Goal: Check status

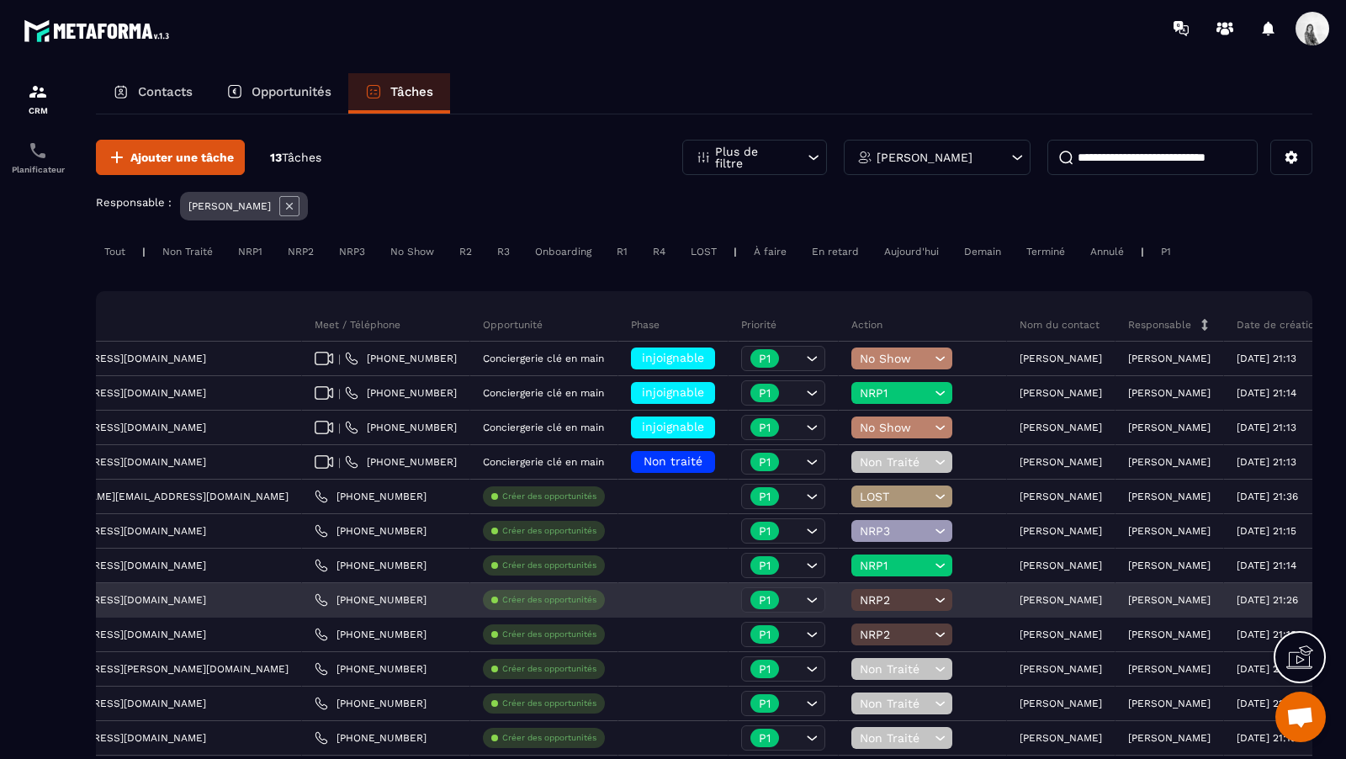
scroll to position [142, 0]
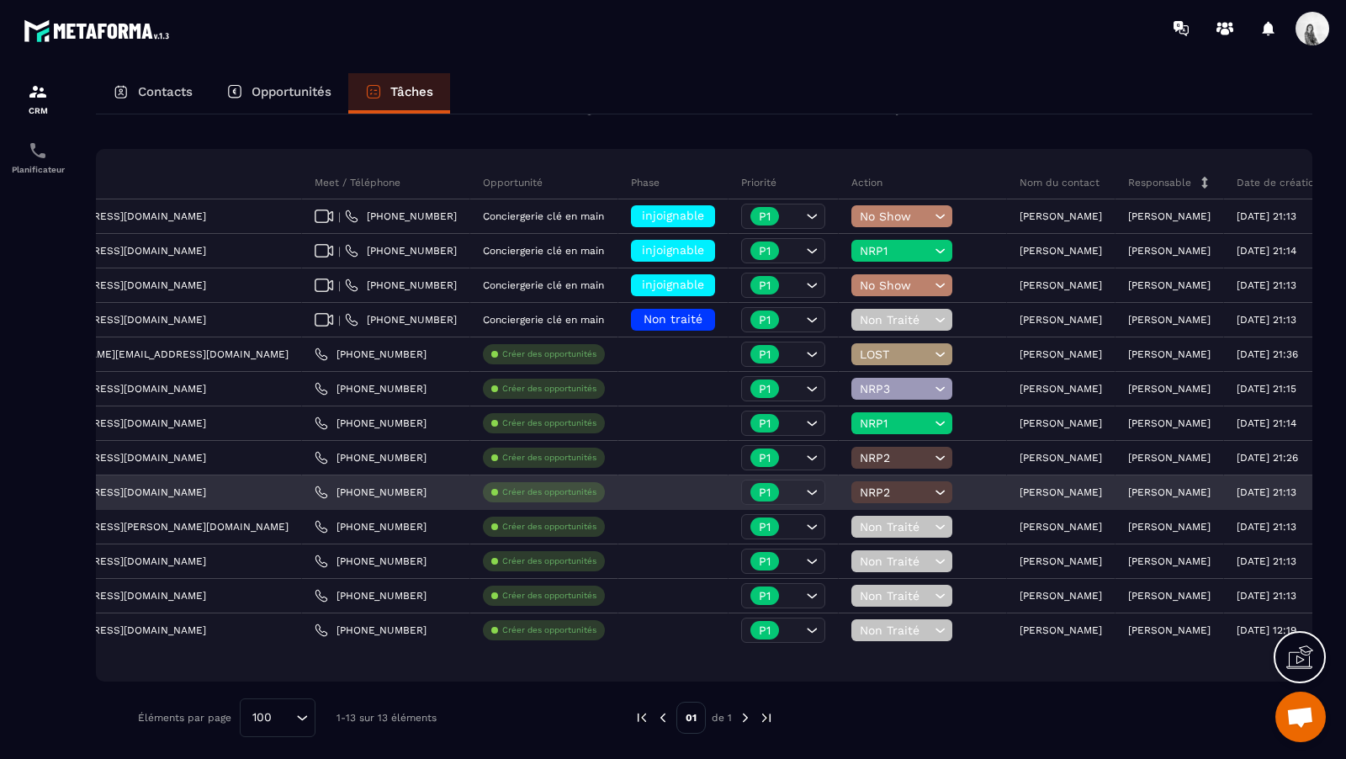
click at [860, 485] on span "NRP2" at bounding box center [895, 491] width 71 height 13
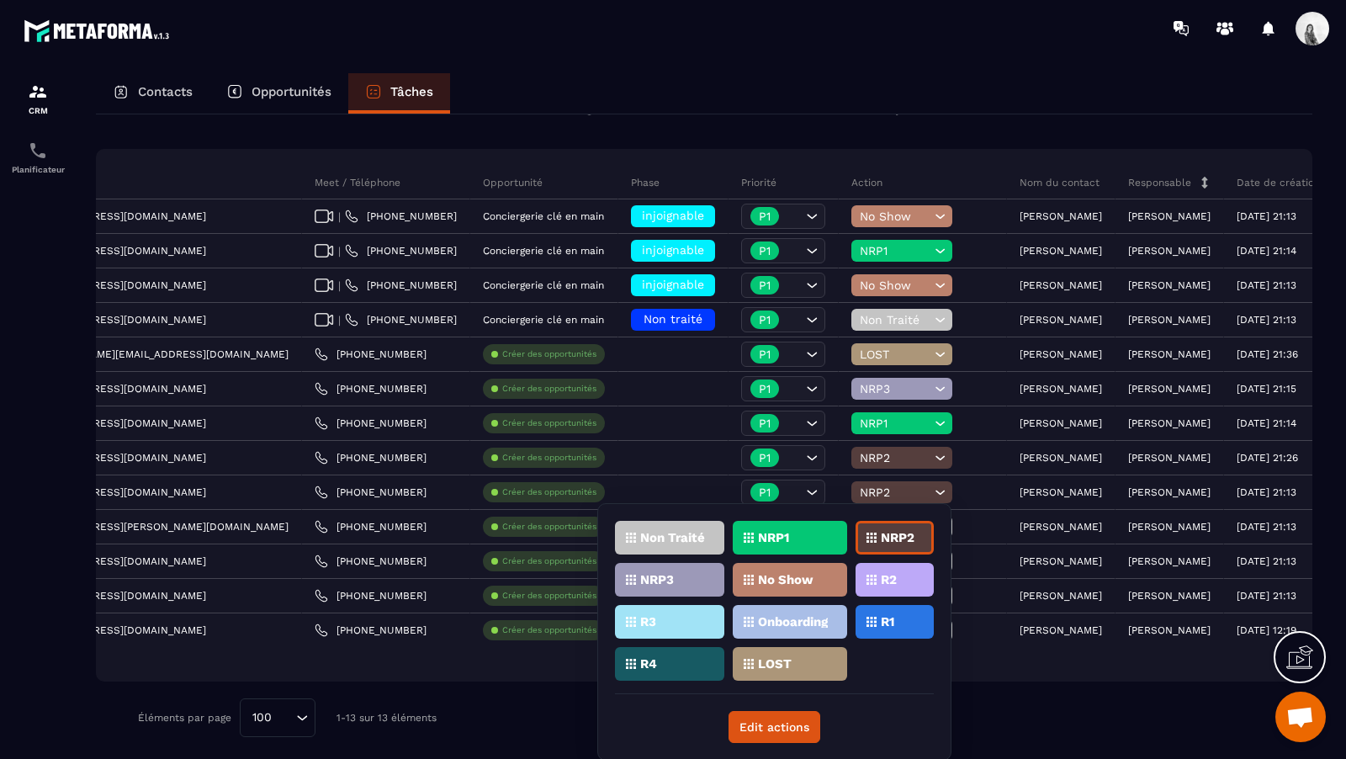
click at [696, 576] on div "NRP3" at bounding box center [669, 580] width 109 height 34
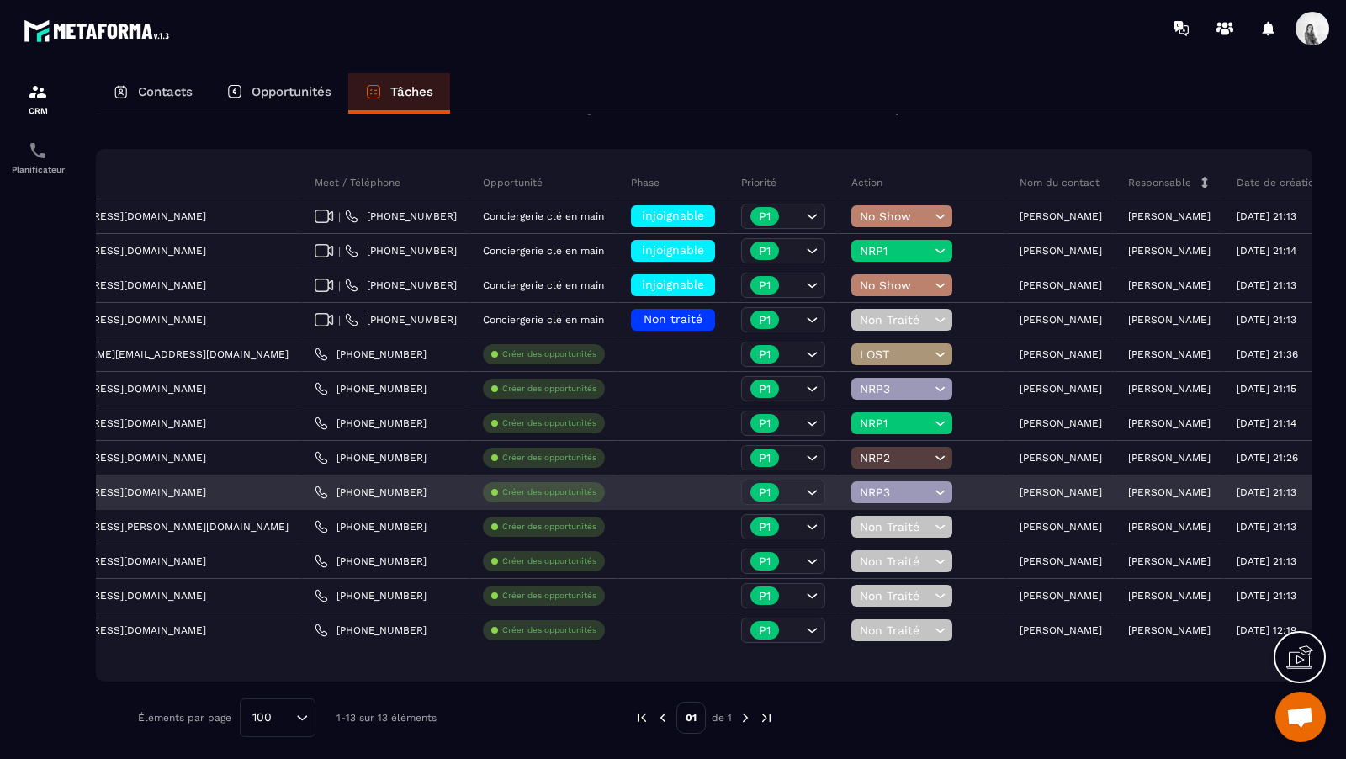
scroll to position [0, 0]
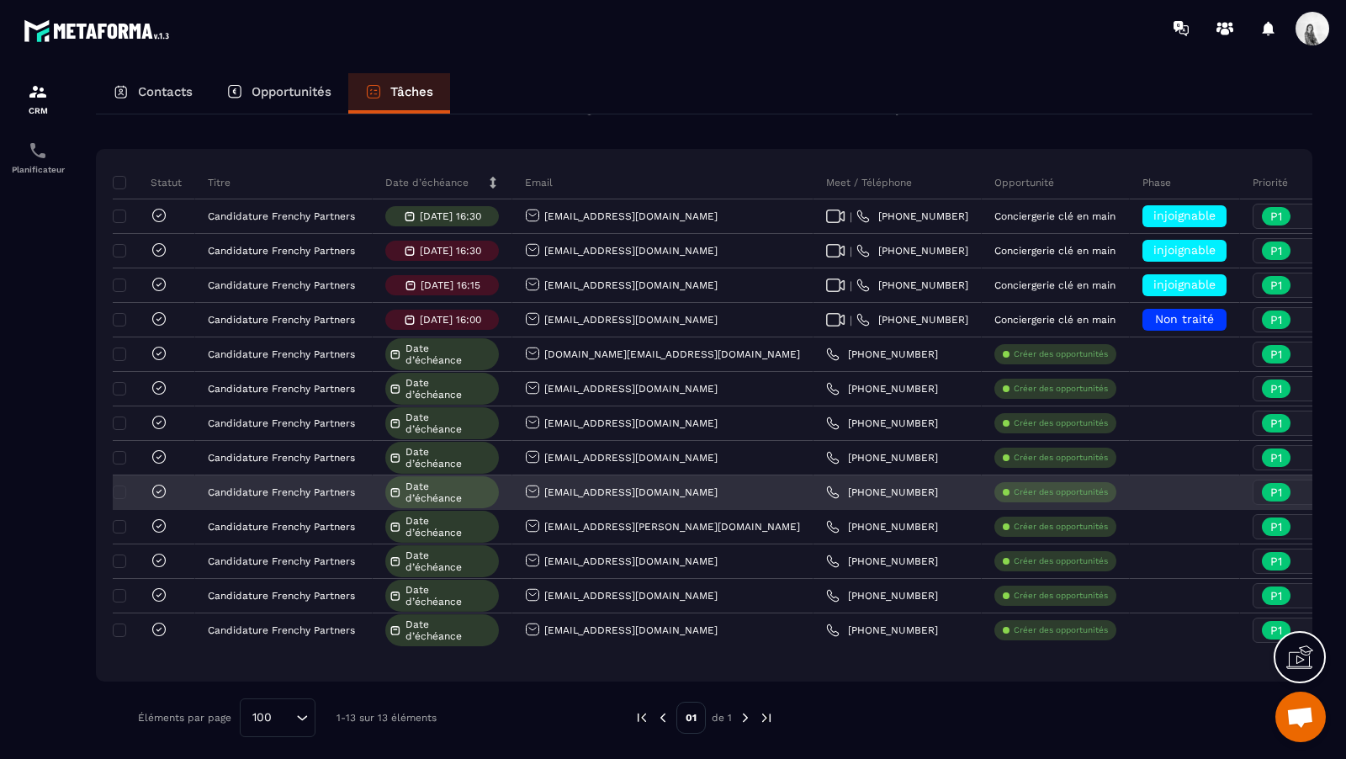
click at [161, 491] on icon at bounding box center [159, 491] width 17 height 17
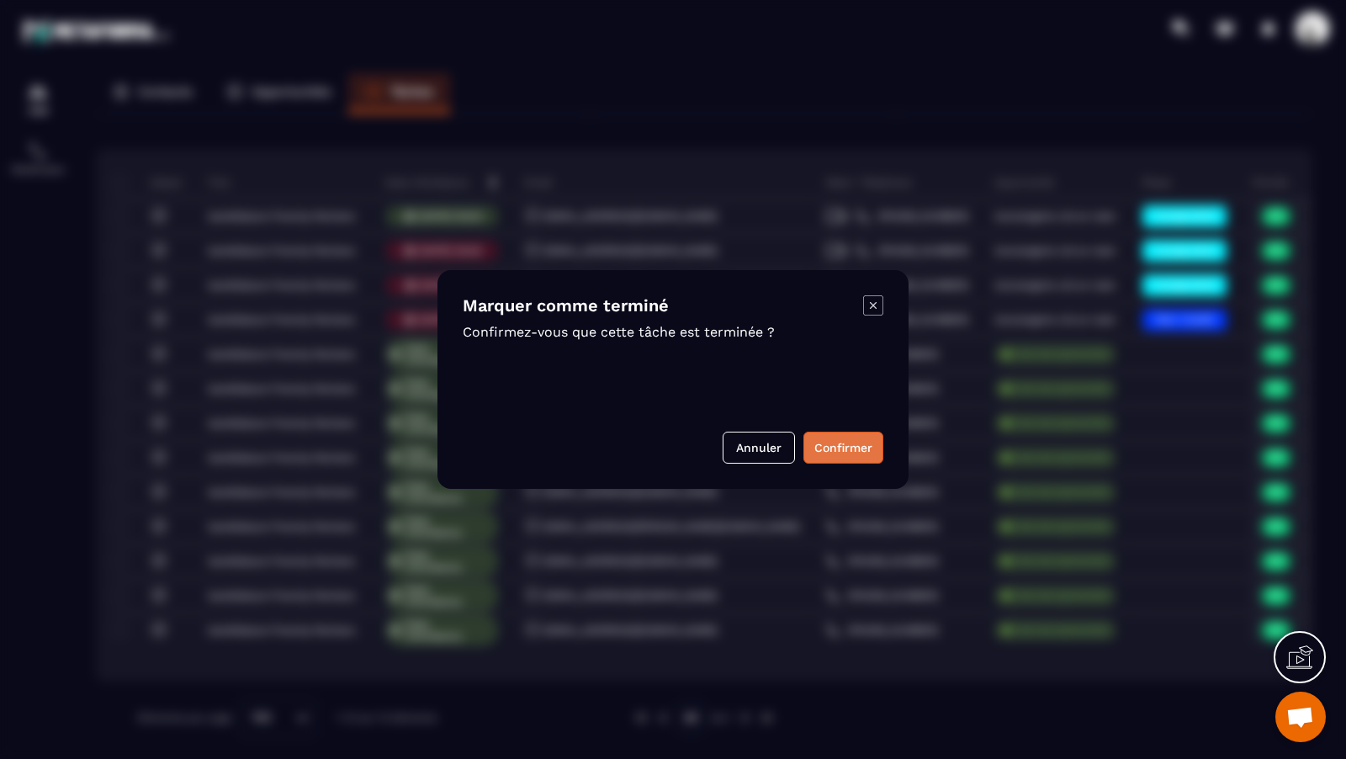
click at [860, 453] on button "Confirmer" at bounding box center [843, 447] width 80 height 32
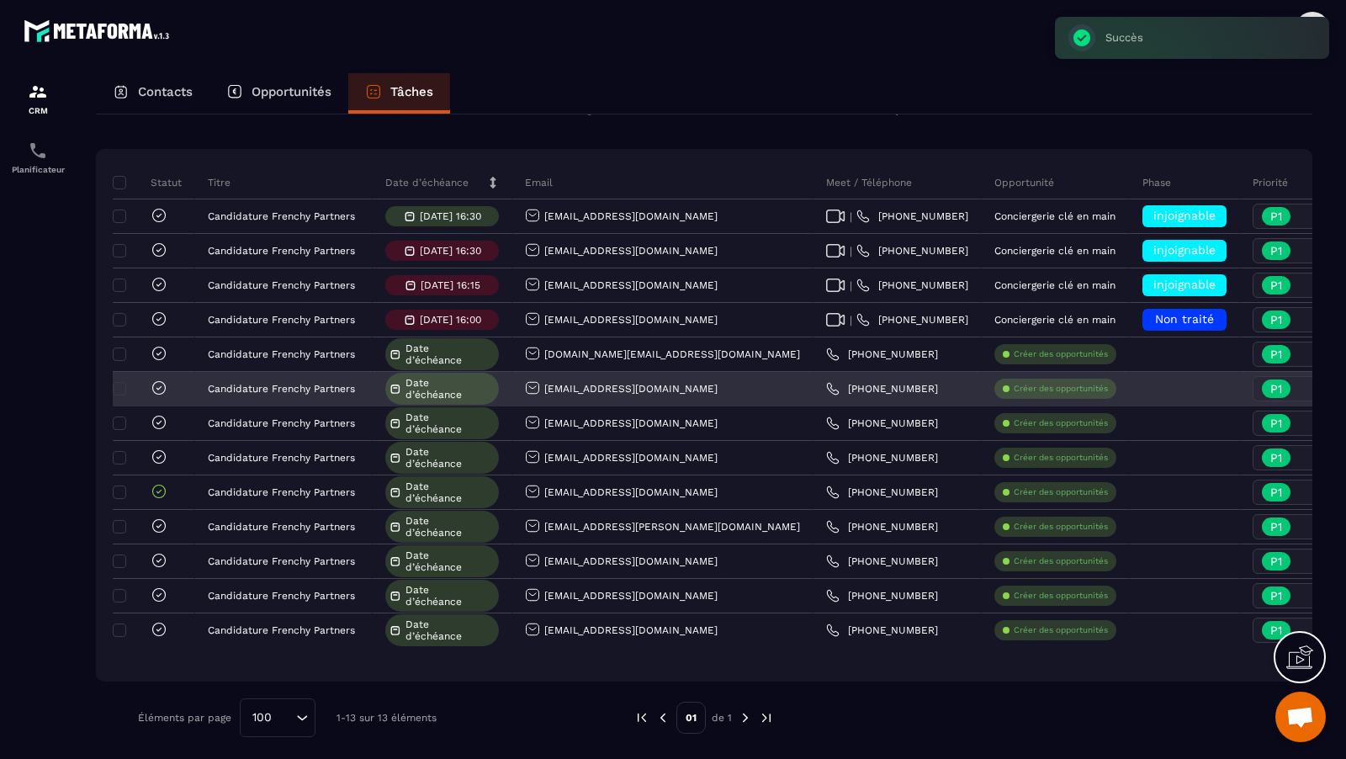
click at [160, 374] on div at bounding box center [154, 389] width 82 height 34
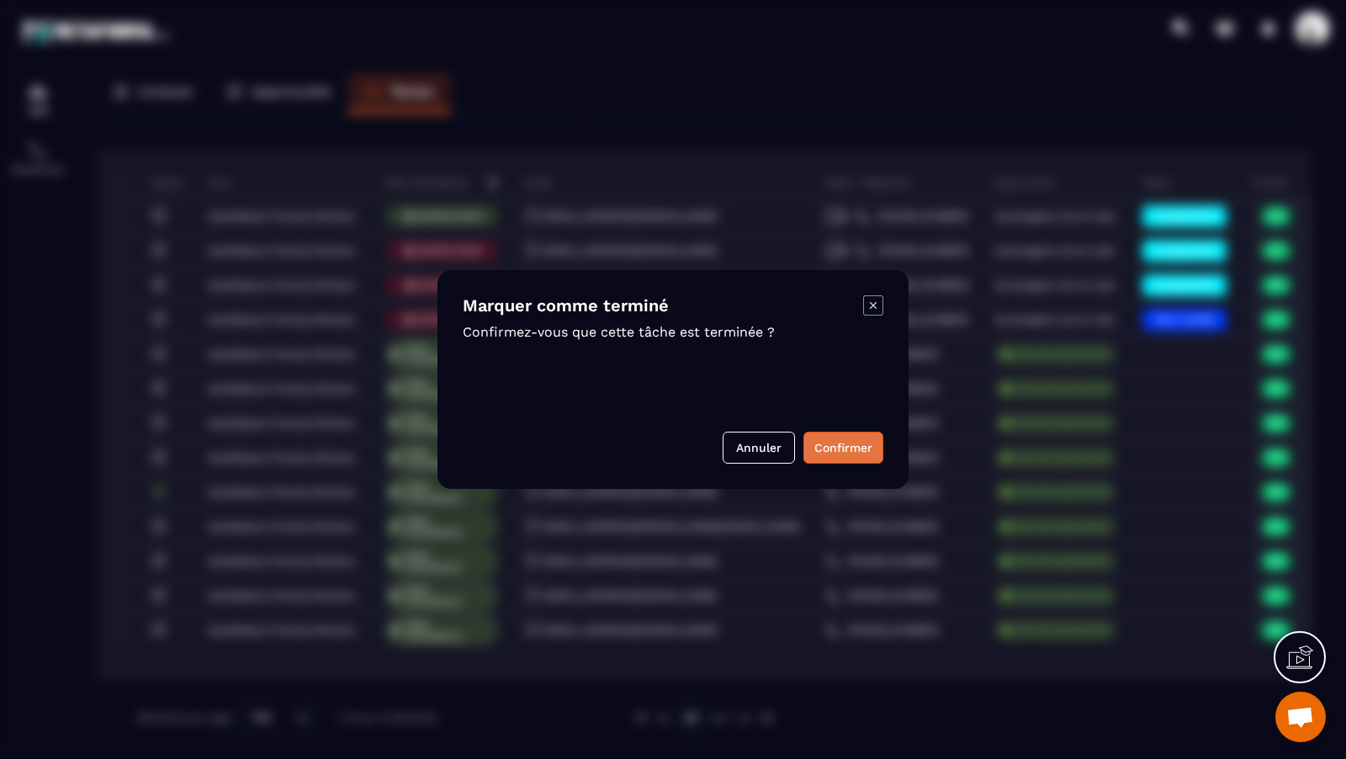
click at [875, 455] on button "Confirmer" at bounding box center [843, 447] width 80 height 32
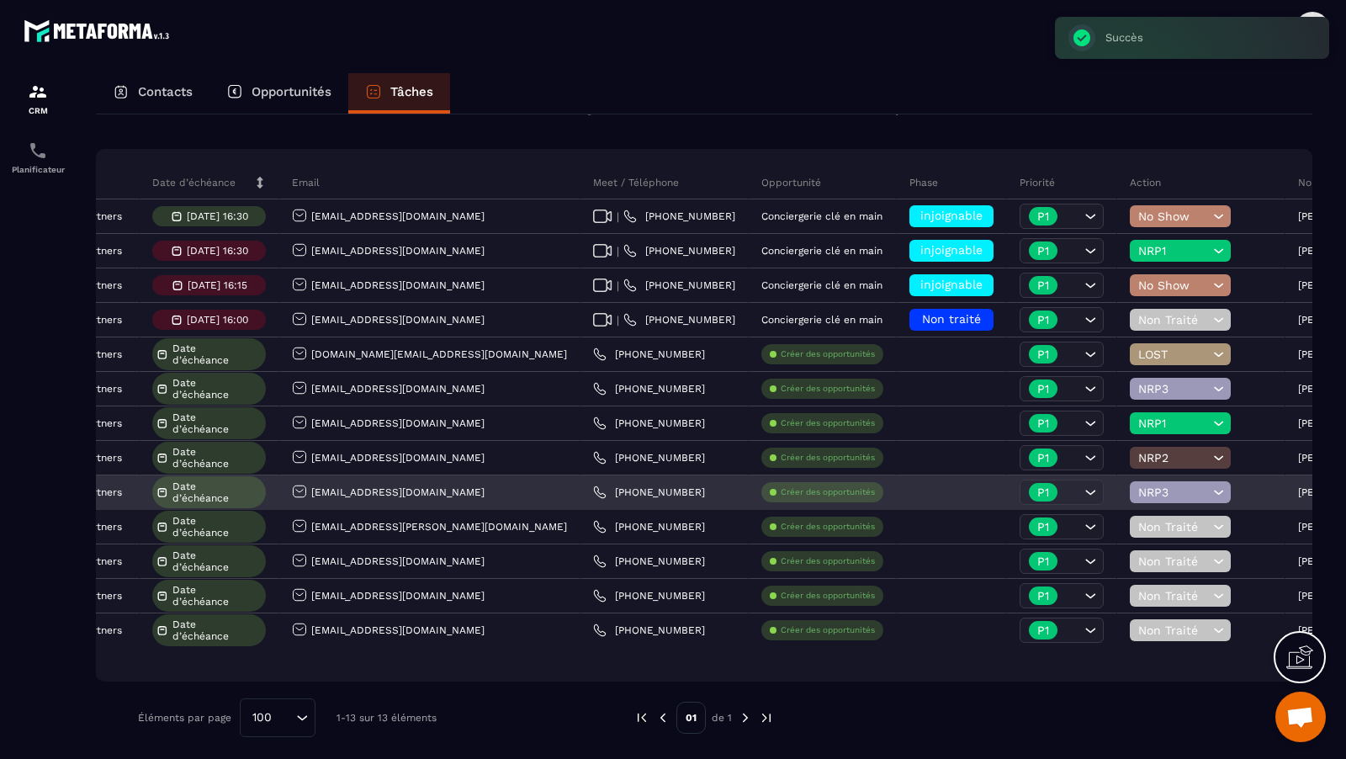
scroll to position [0, 511]
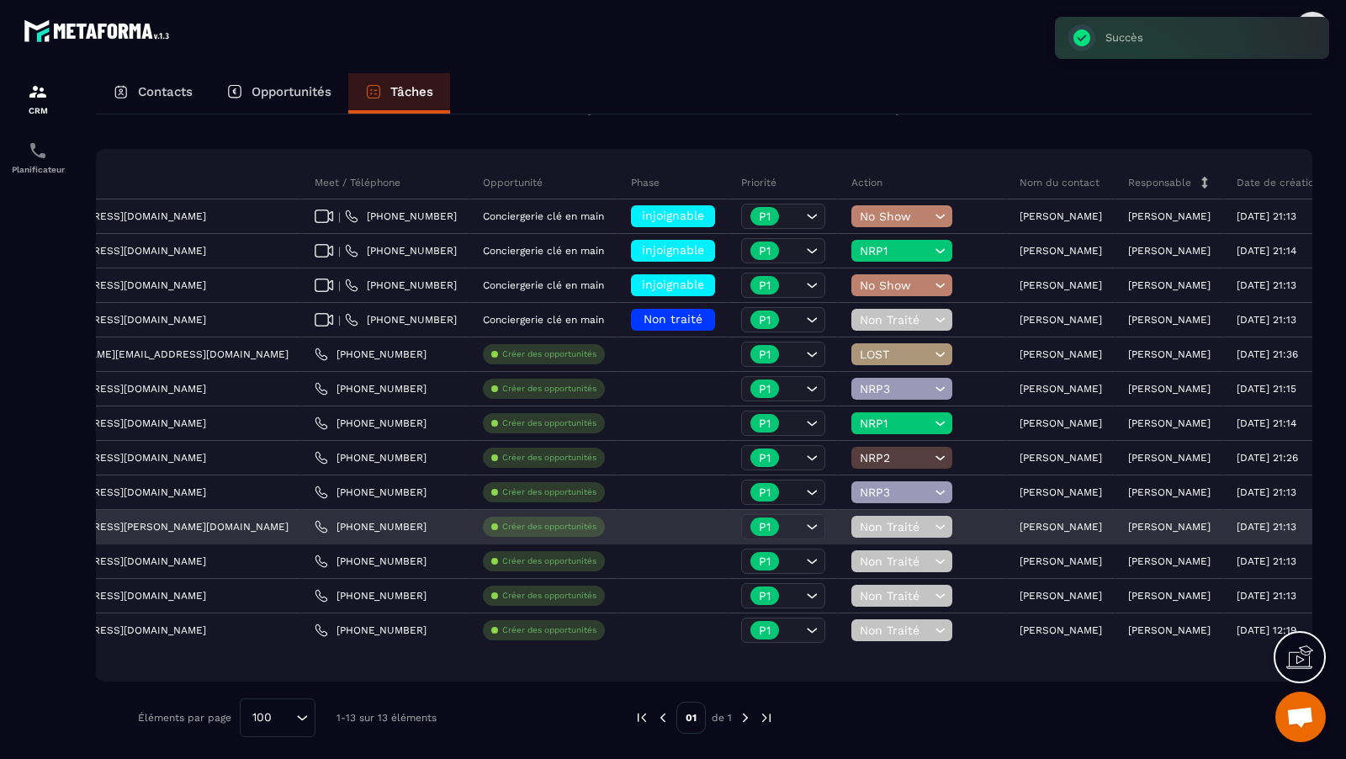
click at [851, 529] on div "Non Traité" at bounding box center [901, 527] width 101 height 22
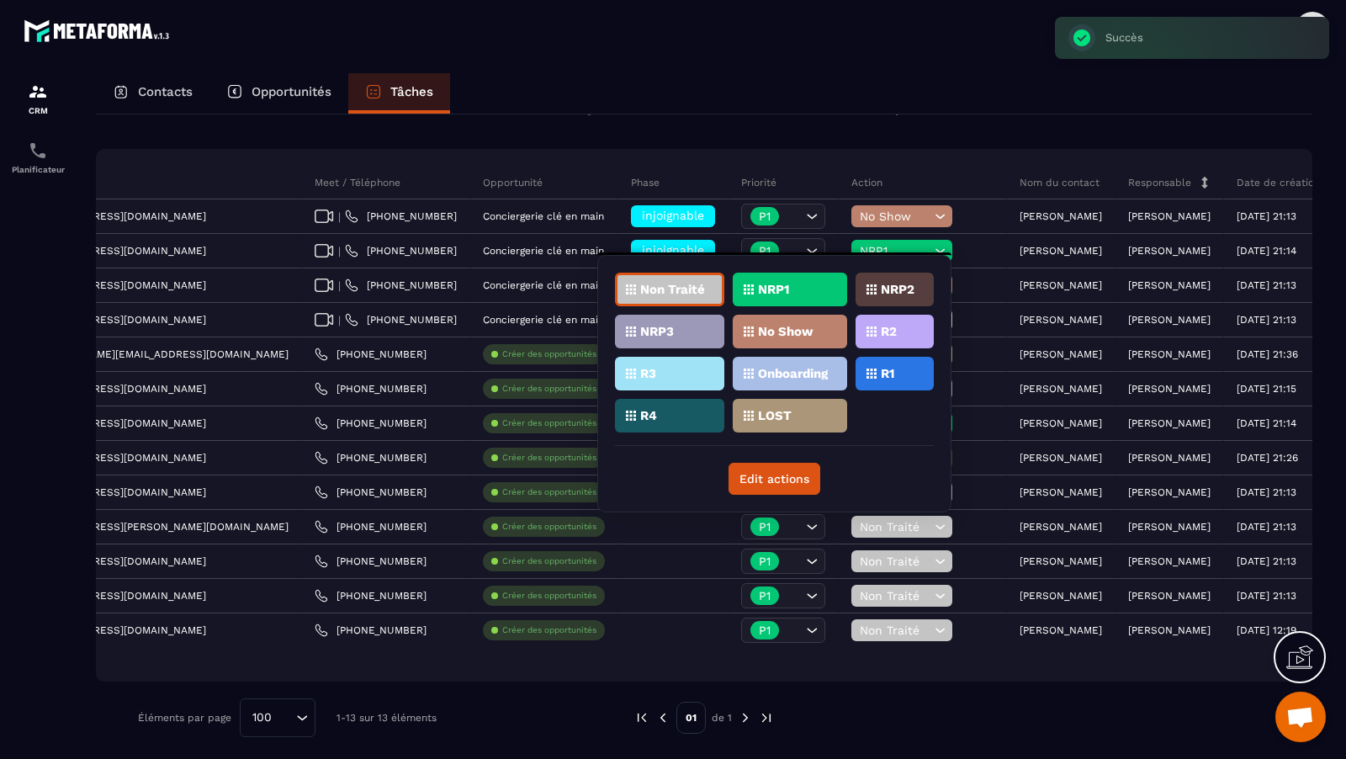
click at [801, 285] on div "NRP1" at bounding box center [790, 289] width 114 height 34
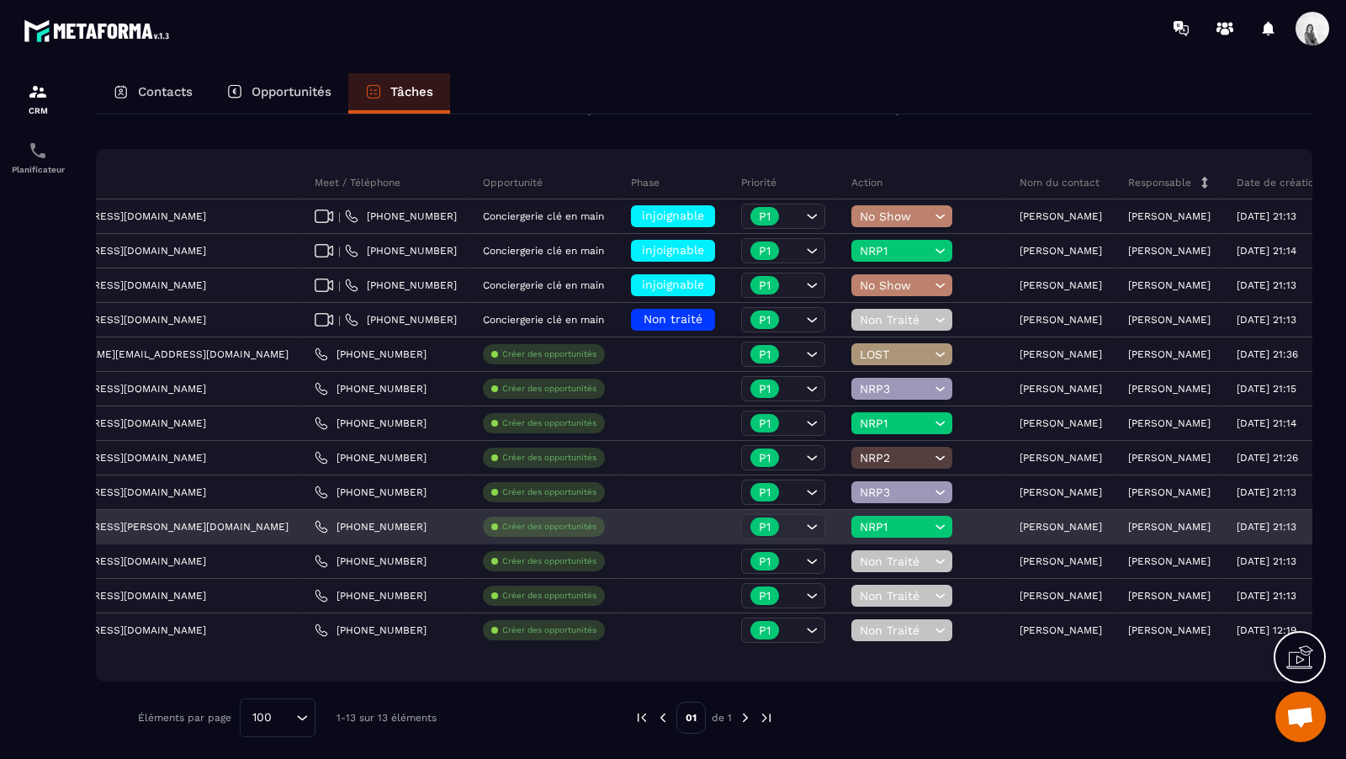
click at [1019, 526] on p "[PERSON_NAME]" at bounding box center [1060, 527] width 82 height 12
